Goal: Task Accomplishment & Management: Use online tool/utility

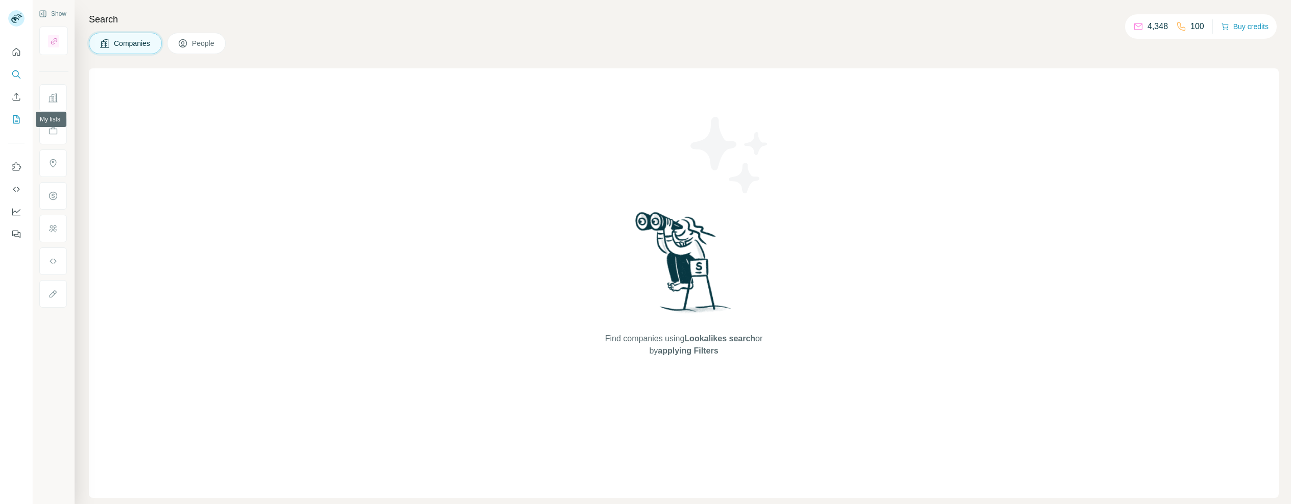
click at [12, 119] on icon "My lists" at bounding box center [16, 119] width 10 height 10
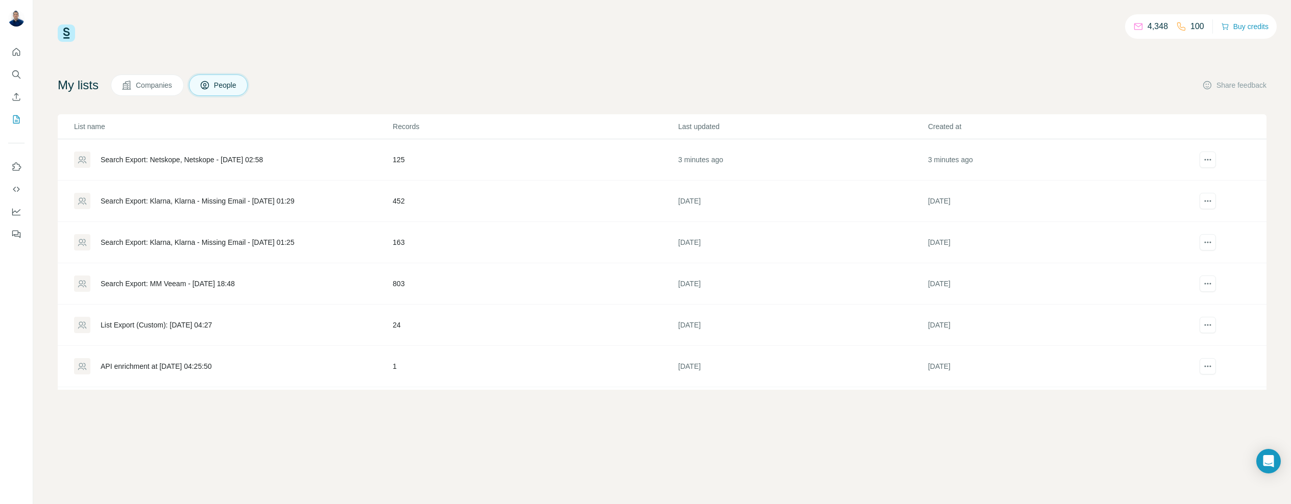
click at [239, 159] on div "Search Export: Netskope, Netskope - [DATE] 02:58" at bounding box center [182, 160] width 162 height 10
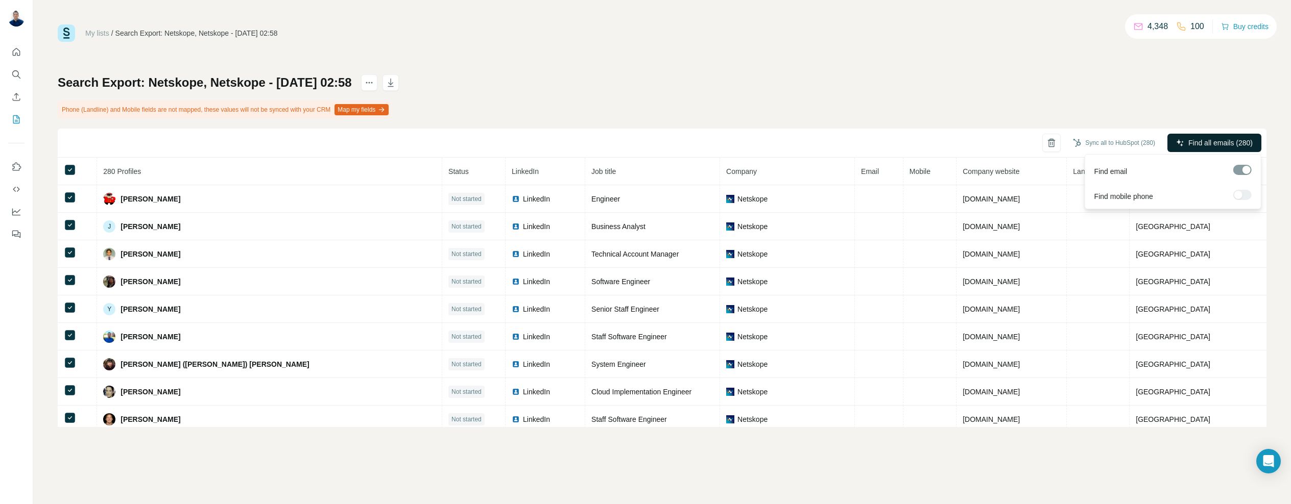
click at [1217, 143] on span "Find all emails (280)" at bounding box center [1220, 143] width 64 height 10
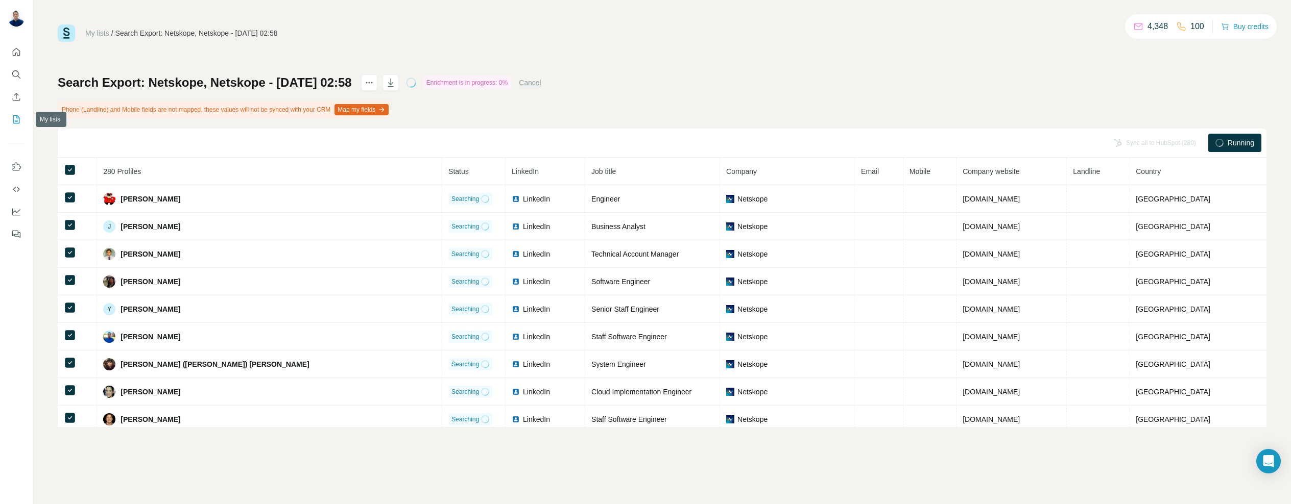
click at [14, 118] on icon "My lists" at bounding box center [16, 119] width 10 height 10
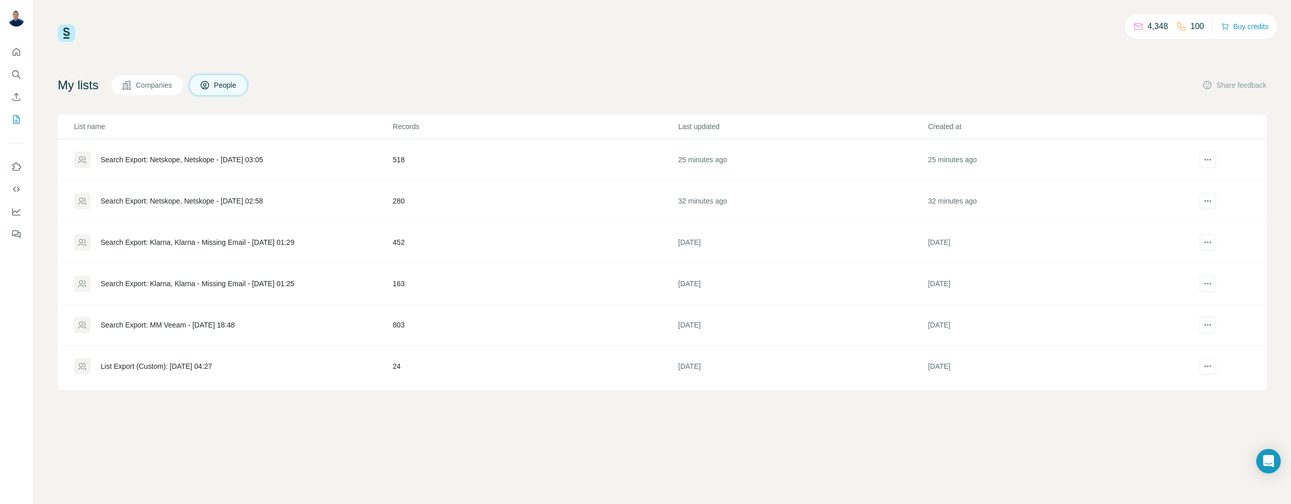
click at [254, 159] on div "Search Export: Netskope, Netskope - [DATE] 03:05" at bounding box center [182, 160] width 162 height 10
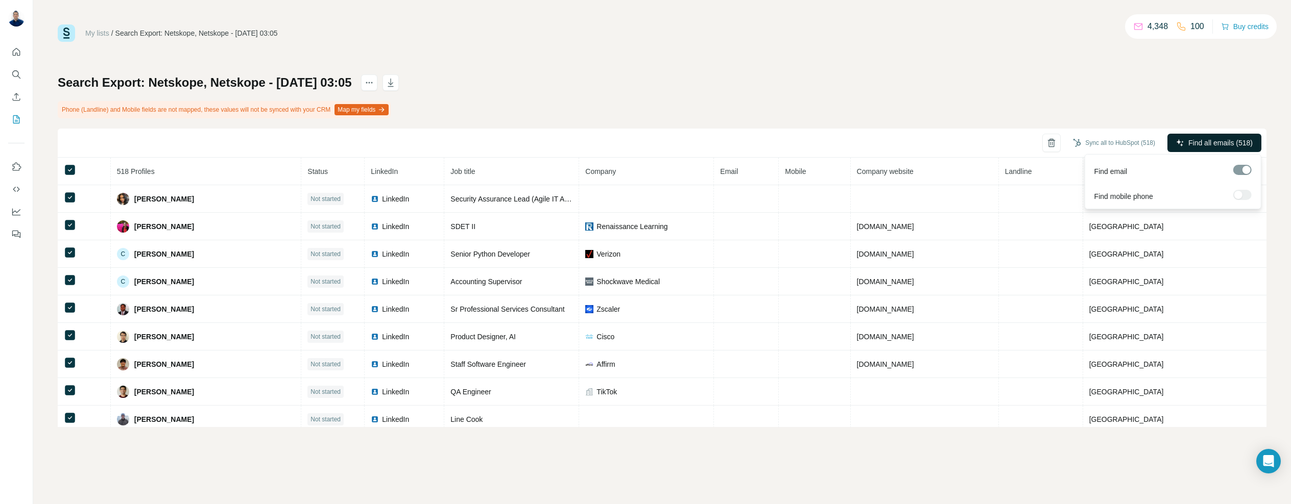
click at [1233, 145] on span "Find all emails (518)" at bounding box center [1220, 143] width 64 height 10
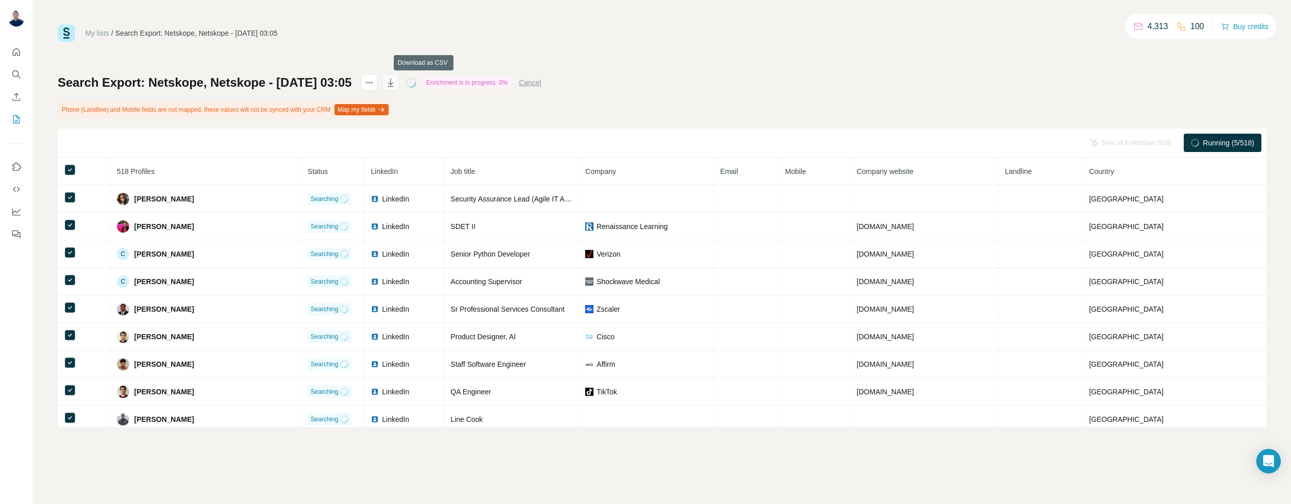
click at [393, 83] on icon "button" at bounding box center [390, 83] width 6 height 8
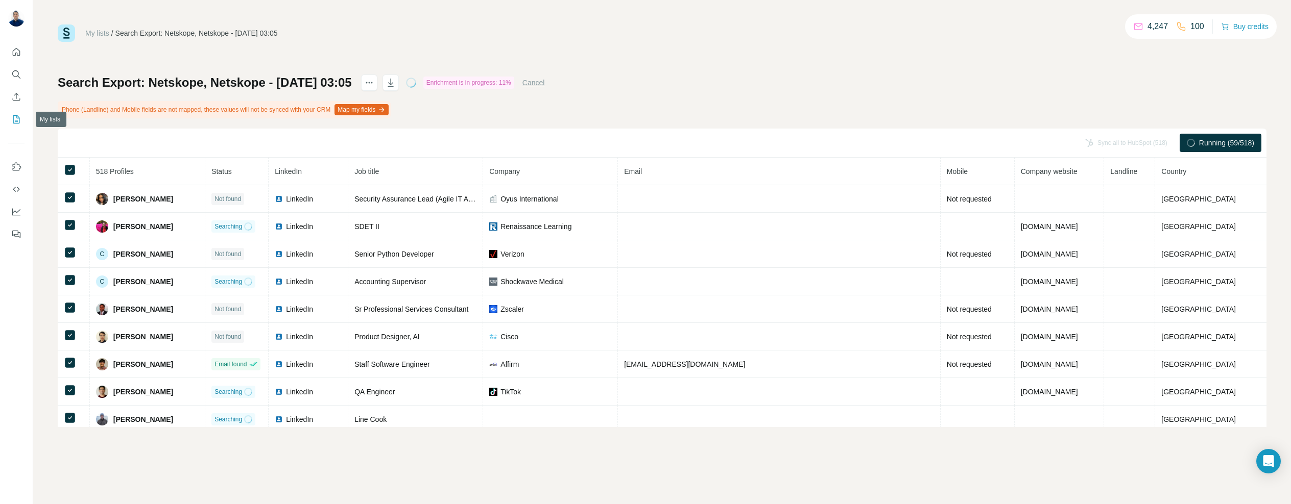
click at [15, 120] on icon "My lists" at bounding box center [17, 118] width 5 height 7
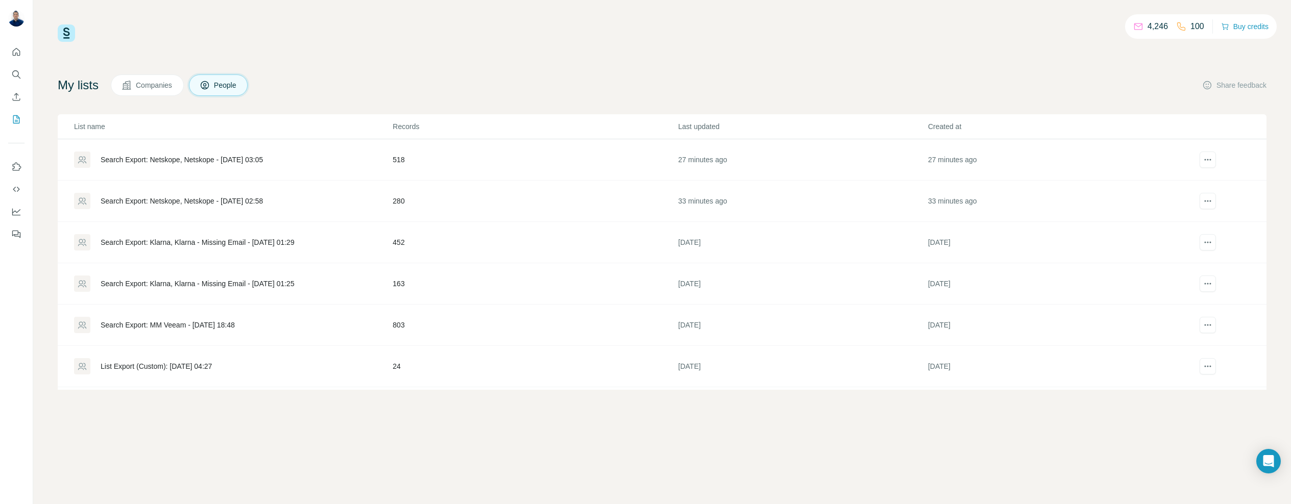
click at [263, 200] on div "Search Export: Netskope, Netskope - [DATE] 02:58" at bounding box center [182, 201] width 162 height 10
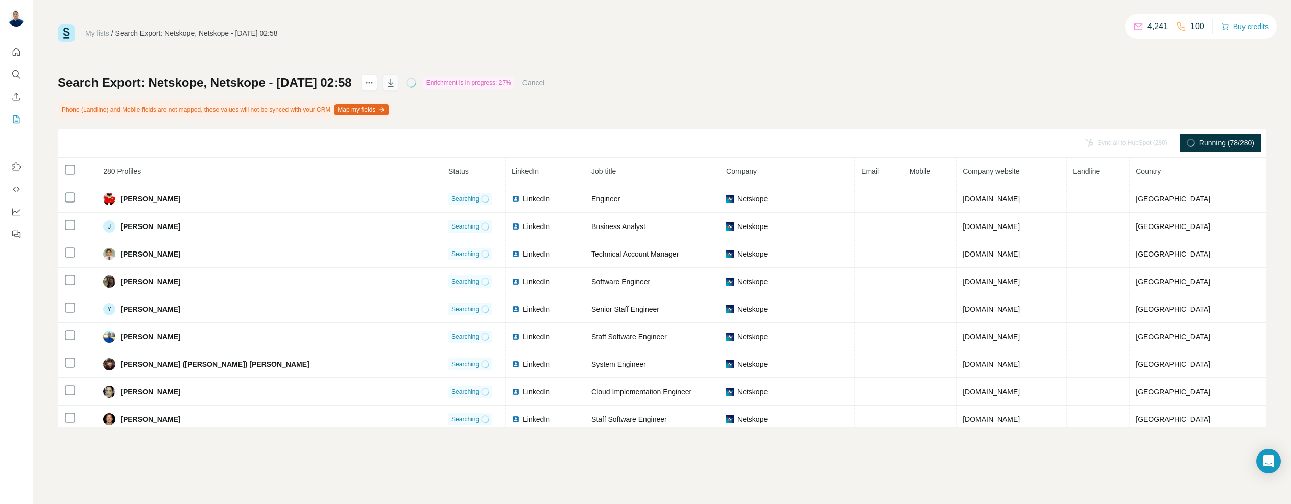
click at [399, 82] on button "button" at bounding box center [390, 83] width 16 height 16
click at [18, 125] on button "My lists" at bounding box center [16, 119] width 16 height 18
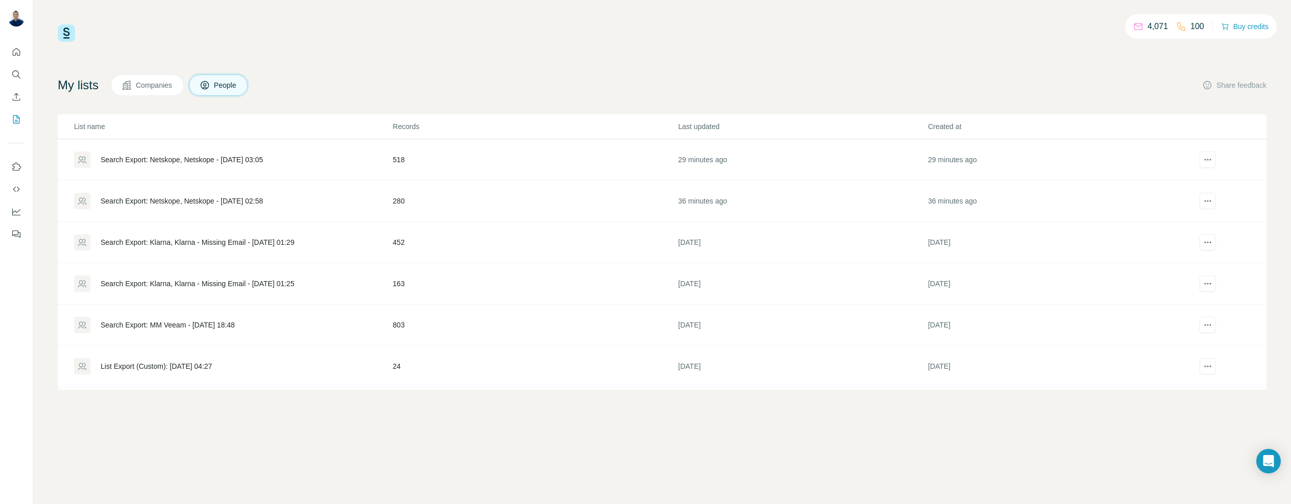
click at [176, 162] on div "Search Export: Netskope, Netskope - [DATE] 03:05" at bounding box center [182, 160] width 162 height 10
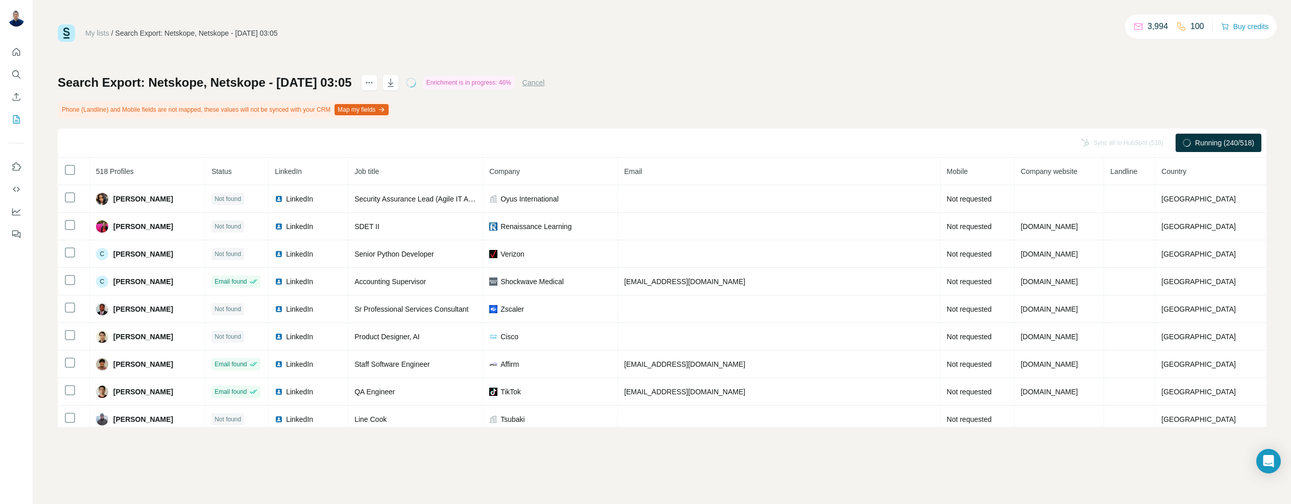
click at [380, 104] on button "Map my fields" at bounding box center [361, 109] width 54 height 11
click at [14, 123] on icon "My lists" at bounding box center [16, 119] width 10 height 10
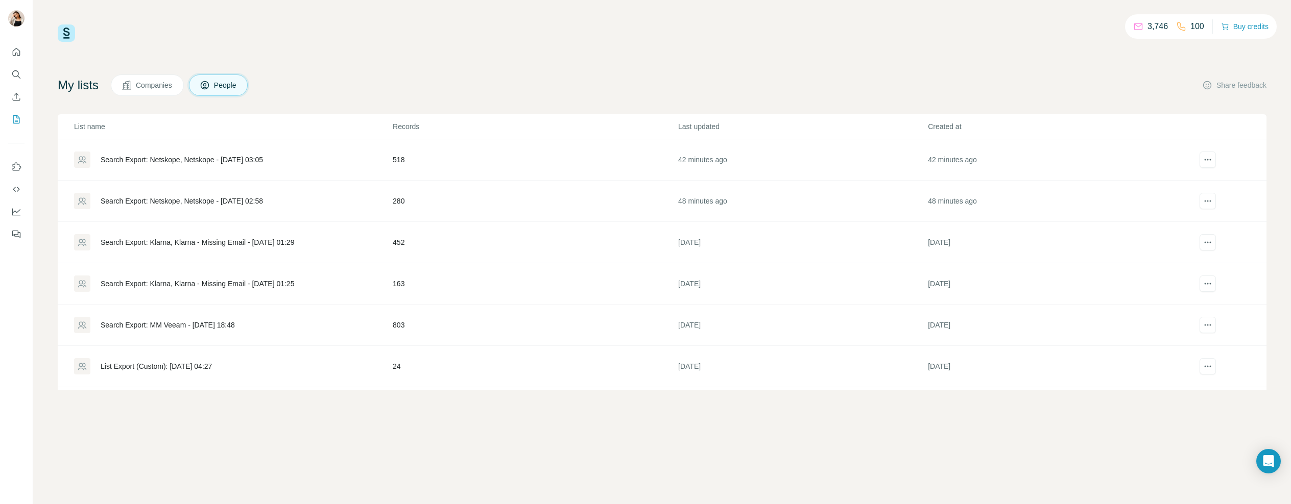
click at [235, 185] on td "Search Export: Netskope, Netskope - [DATE] 02:58" at bounding box center [225, 201] width 334 height 41
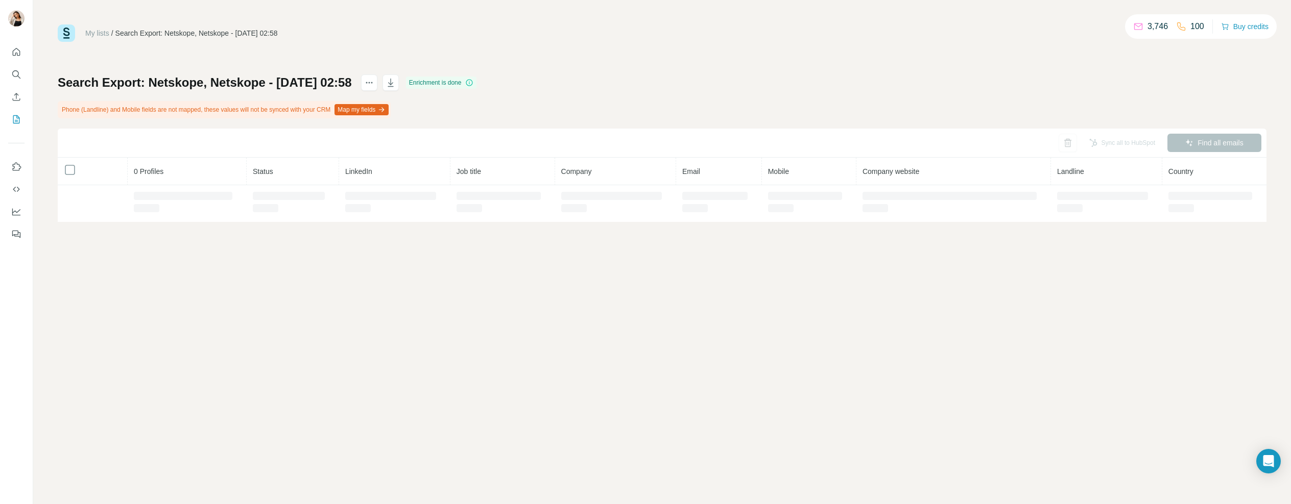
click at [232, 198] on div at bounding box center [187, 197] width 107 height 12
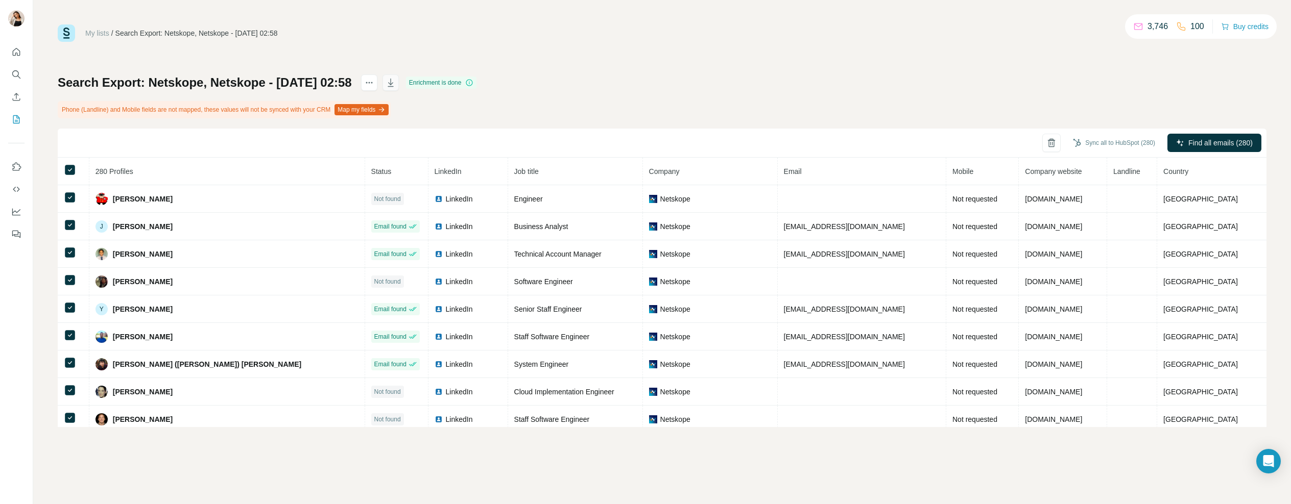
click at [396, 81] on icon "button" at bounding box center [390, 83] width 10 height 10
click at [374, 79] on icon "actions" at bounding box center [369, 83] width 10 height 10
click at [778, 164] on th "Email" at bounding box center [862, 172] width 168 height 28
click at [784, 167] on span "Email" at bounding box center [793, 171] width 18 height 8
click at [784, 170] on span "Email" at bounding box center [793, 171] width 18 height 8
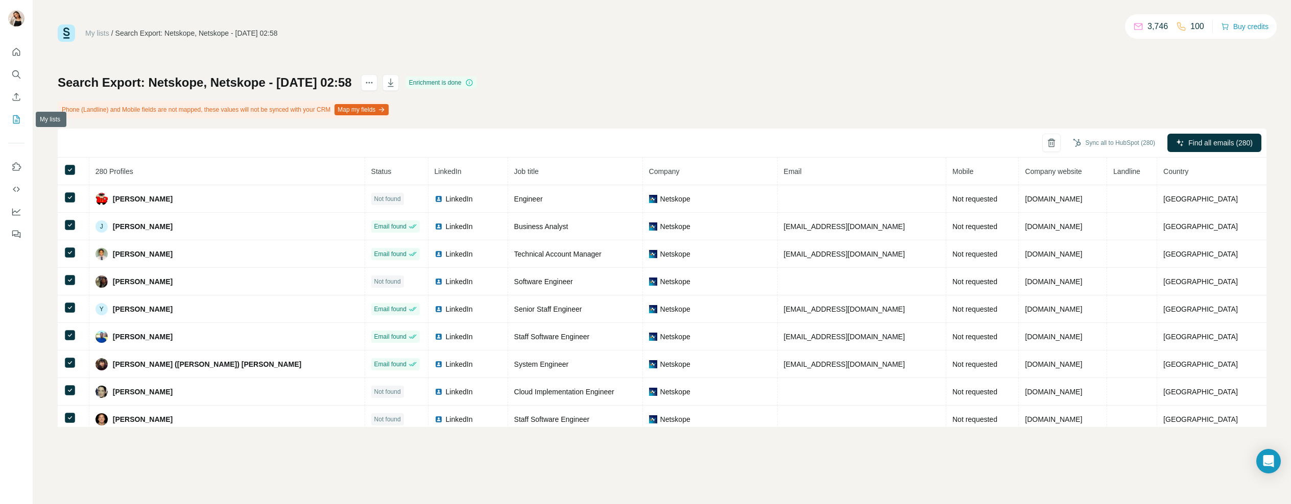
click at [17, 118] on icon "My lists" at bounding box center [16, 119] width 10 height 10
click at [14, 119] on icon "My lists" at bounding box center [16, 119] width 10 height 10
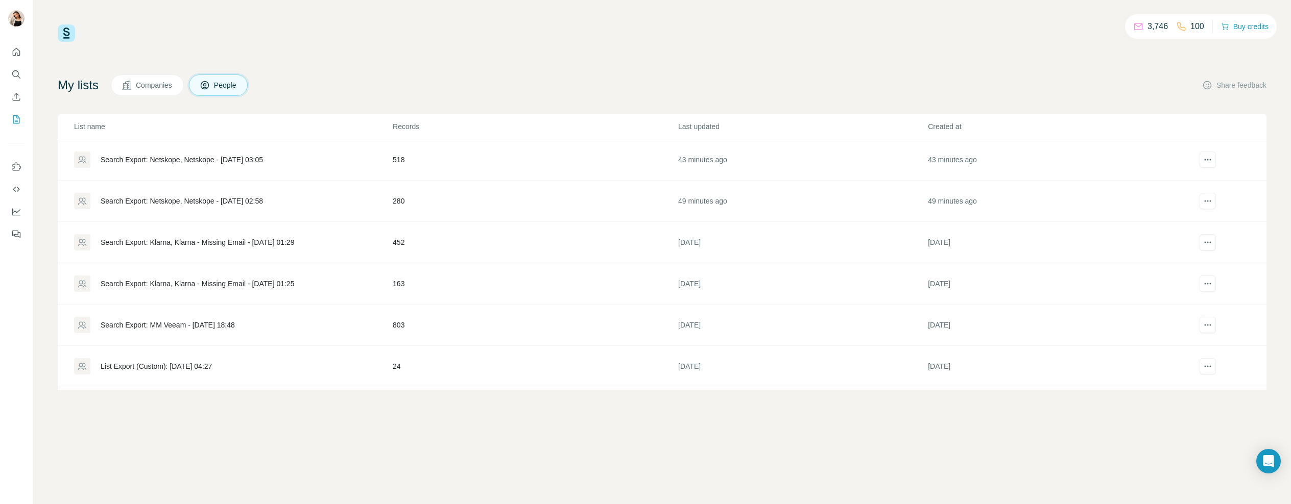
click at [242, 158] on div "Search Export: Netskope, Netskope - [DATE] 03:05" at bounding box center [182, 160] width 162 height 10
click at [233, 159] on div "Search Export: Netskope, Netskope - [DATE] 03:05" at bounding box center [182, 160] width 162 height 10
click at [222, 157] on div "Search Export: Netskope, Netskope - [DATE] 03:05" at bounding box center [182, 160] width 162 height 10
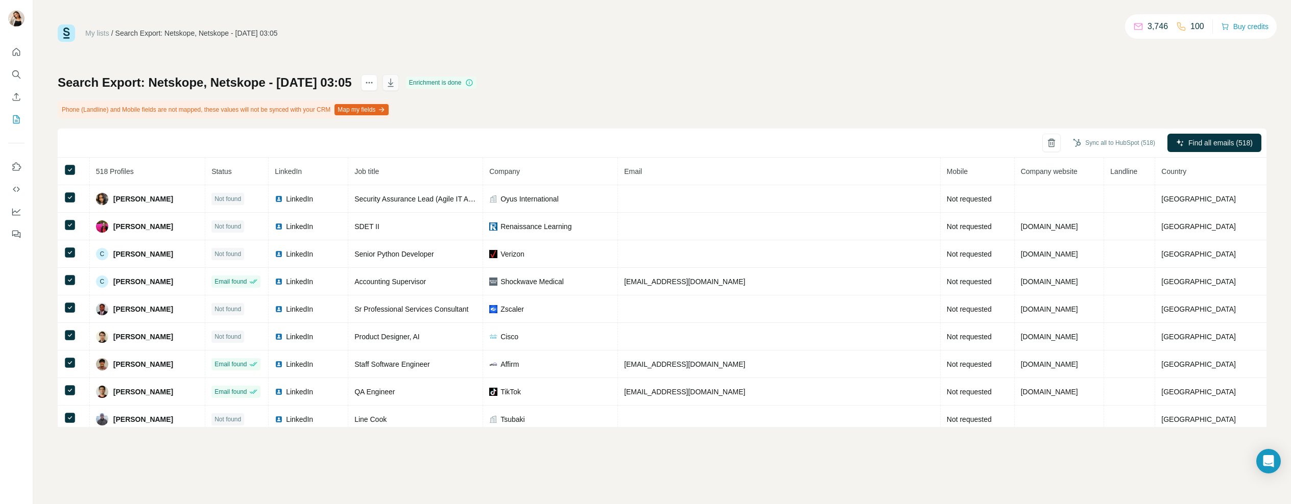
click at [396, 86] on icon "button" at bounding box center [390, 83] width 10 height 10
